Goal: Find specific page/section: Find specific page/section

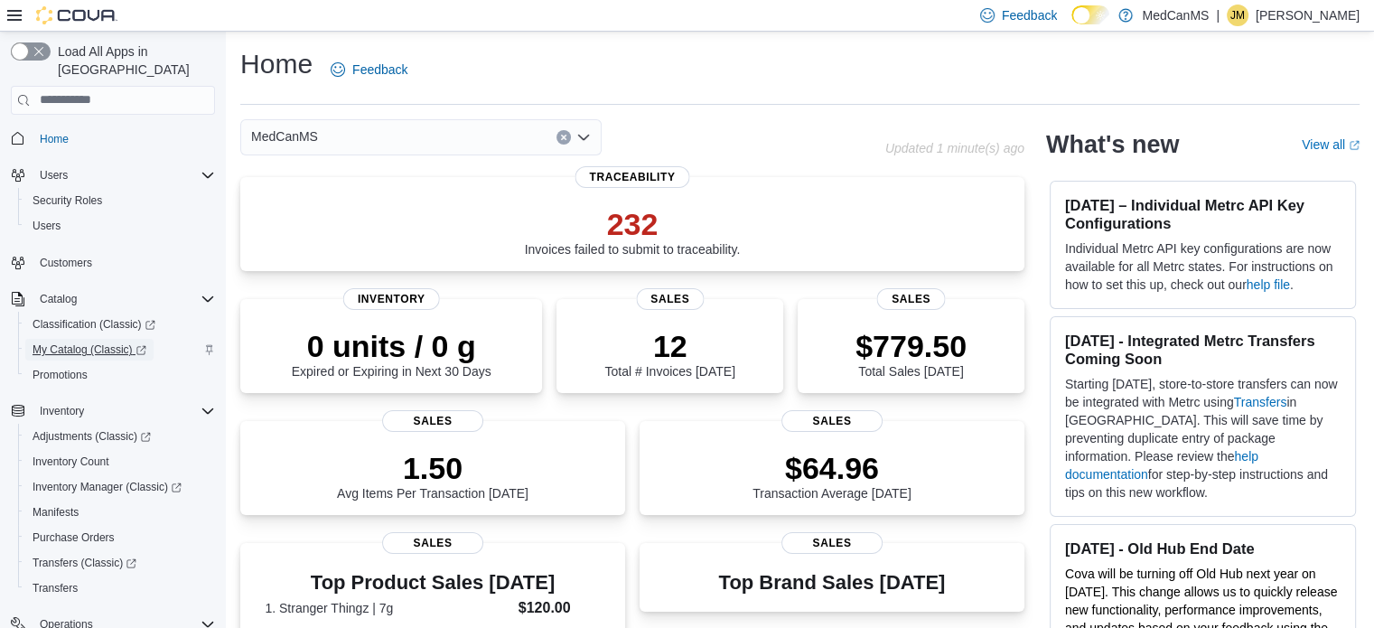
click at [95, 342] on span "My Catalog (Classic)" at bounding box center [90, 349] width 114 height 14
